Goal: Task Accomplishment & Management: Complete application form

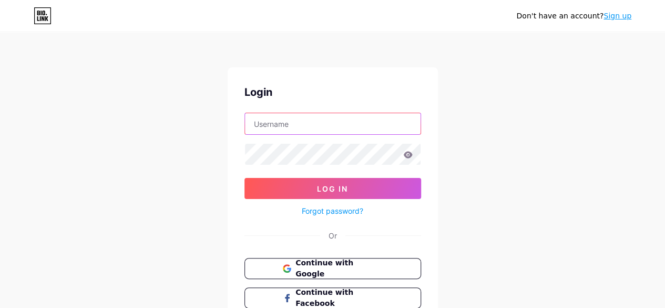
click at [273, 126] on input "text" at bounding box center [333, 123] width 176 height 21
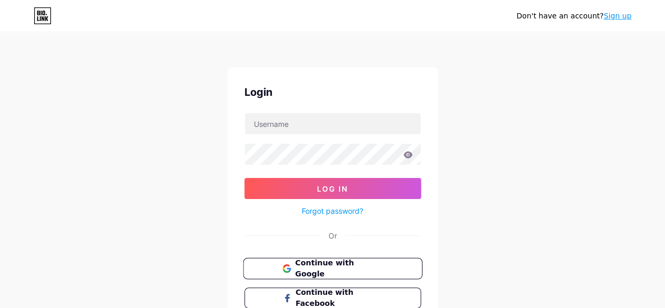
click at [288, 260] on button "Continue with Google" at bounding box center [332, 269] width 179 height 22
